Goal: Information Seeking & Learning: Check status

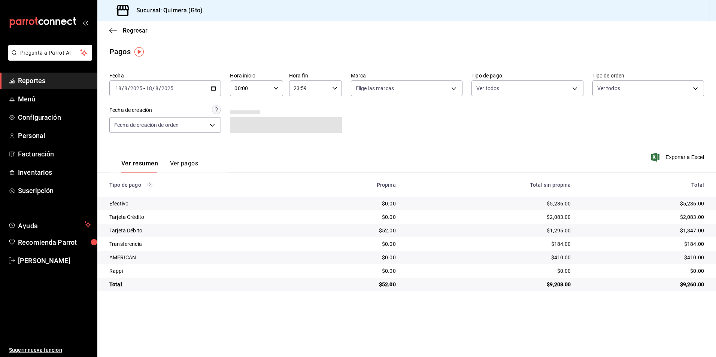
click at [39, 78] on span "Reportes" at bounding box center [54, 81] width 73 height 10
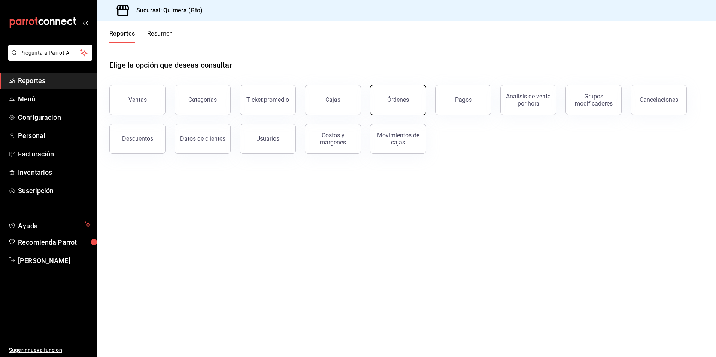
click at [401, 102] on div "Órdenes" at bounding box center [398, 99] width 22 height 7
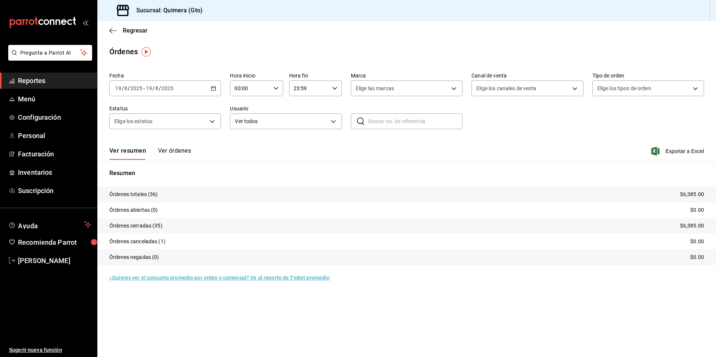
click at [215, 89] on icon "button" at bounding box center [213, 88] width 5 height 5
click at [161, 197] on span "Rango de fechas" at bounding box center [145, 195] width 58 height 8
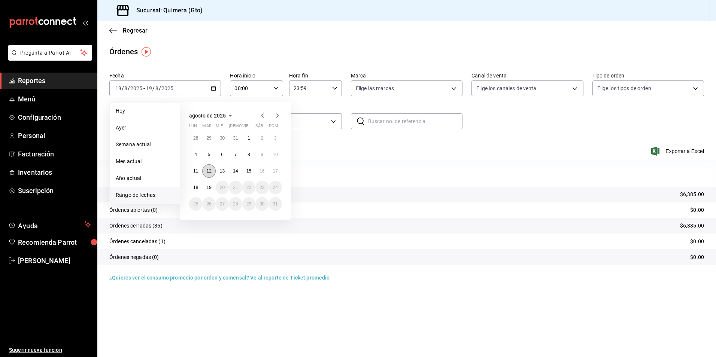
click at [209, 172] on abbr "12" at bounding box center [208, 171] width 5 height 5
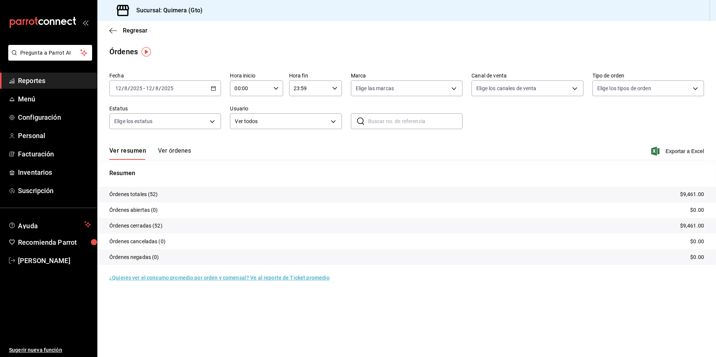
click at [178, 154] on button "Ver órdenes" at bounding box center [174, 153] width 33 height 13
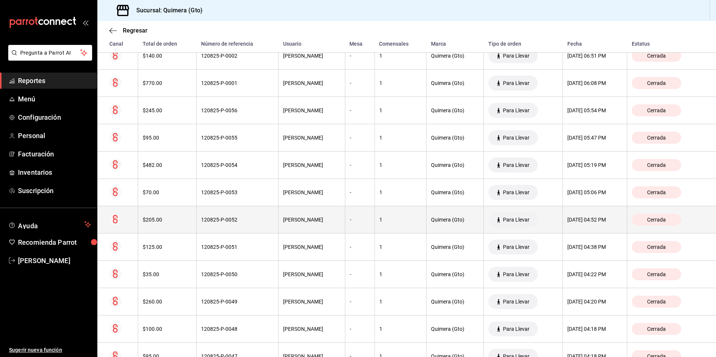
scroll to position [164, 0]
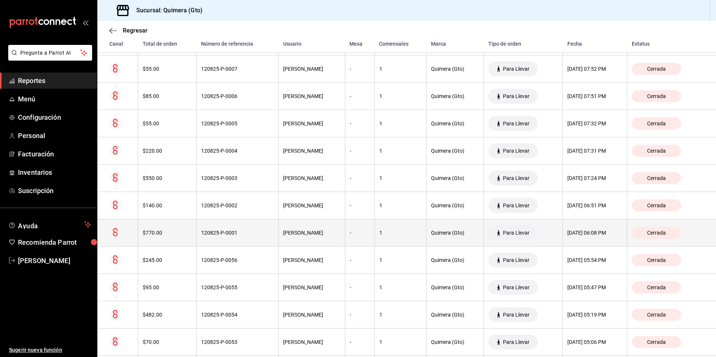
click at [298, 227] on th "[PERSON_NAME]" at bounding box center [312, 233] width 66 height 27
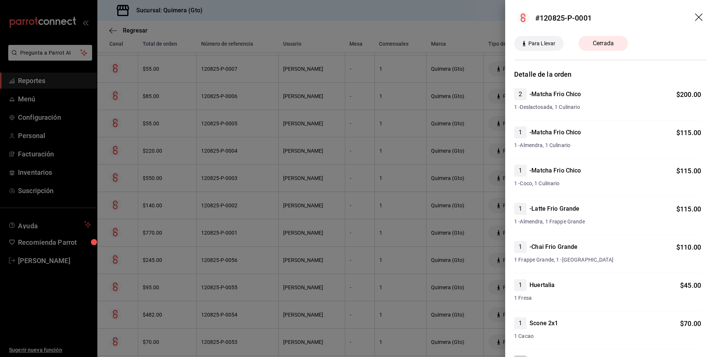
scroll to position [184, 0]
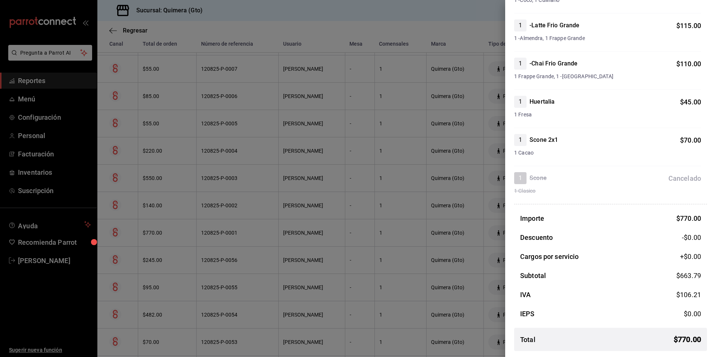
click at [335, 202] on div at bounding box center [358, 178] width 716 height 357
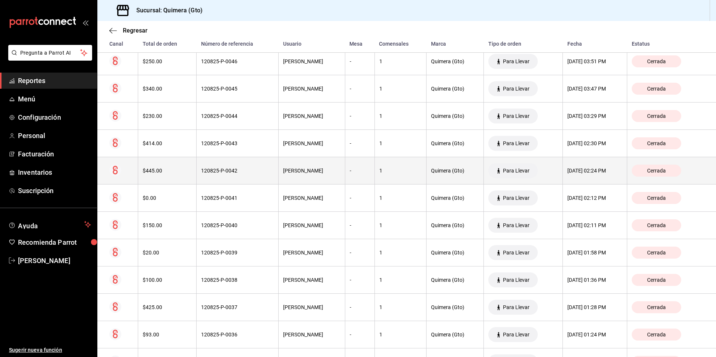
scroll to position [651, 0]
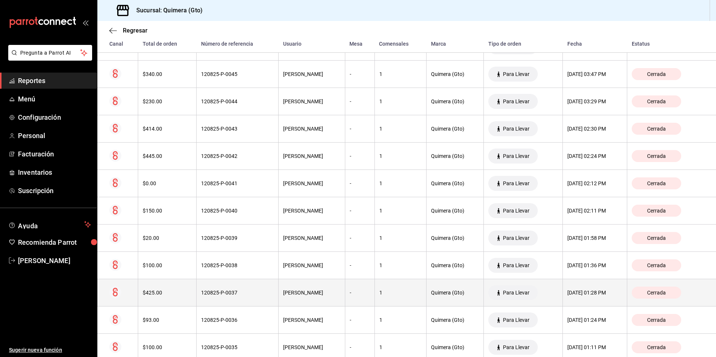
click at [345, 288] on th "-" at bounding box center [360, 293] width 30 height 27
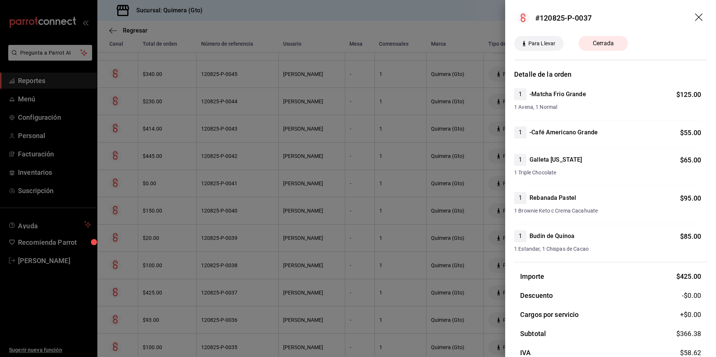
scroll to position [58, 0]
